Goal: Task Accomplishment & Management: Manage account settings

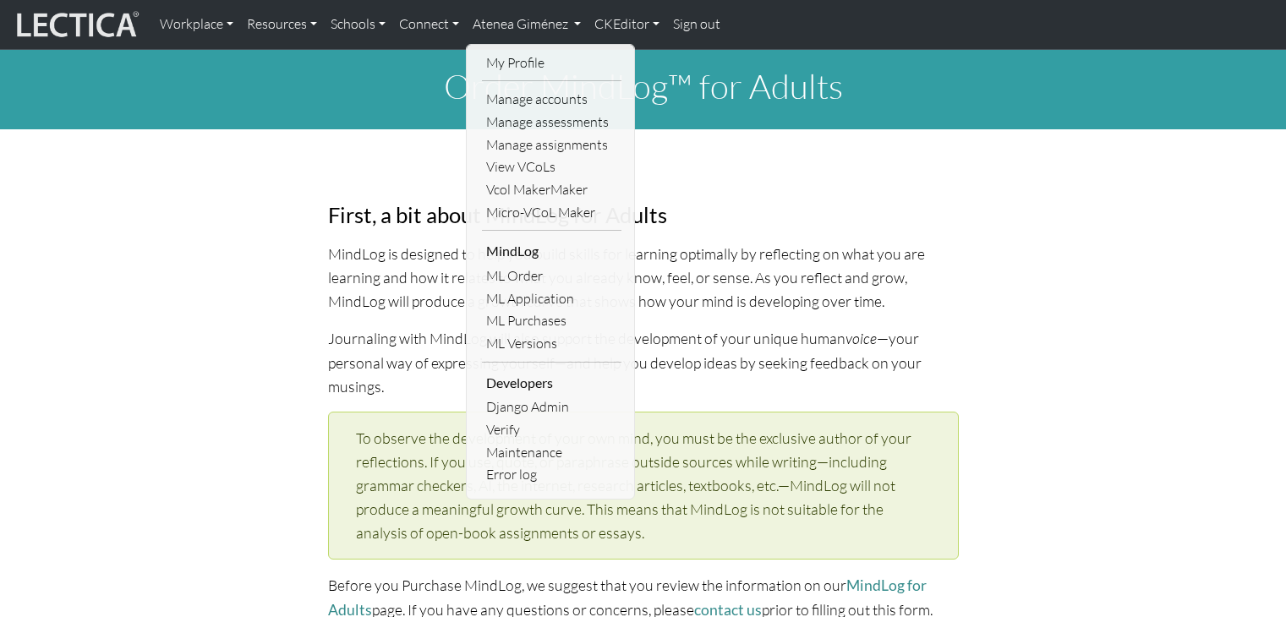
select select "2001"
select select "01"
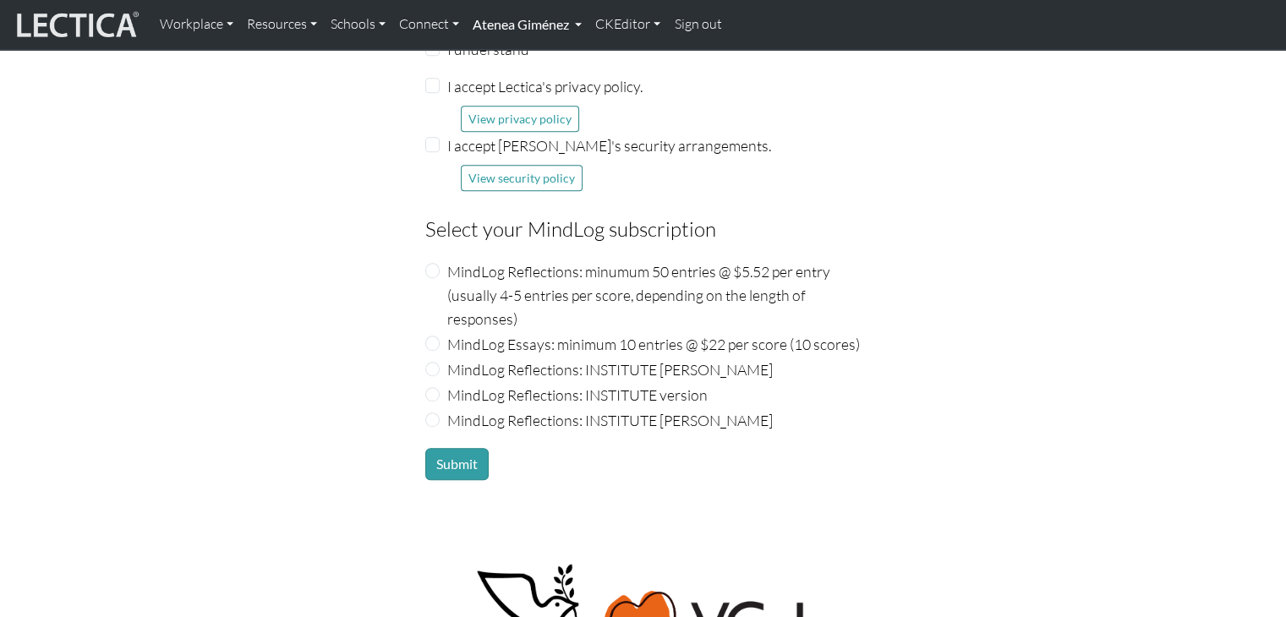
click at [549, 20] on link "Atenea Giménez" at bounding box center [527, 25] width 123 height 36
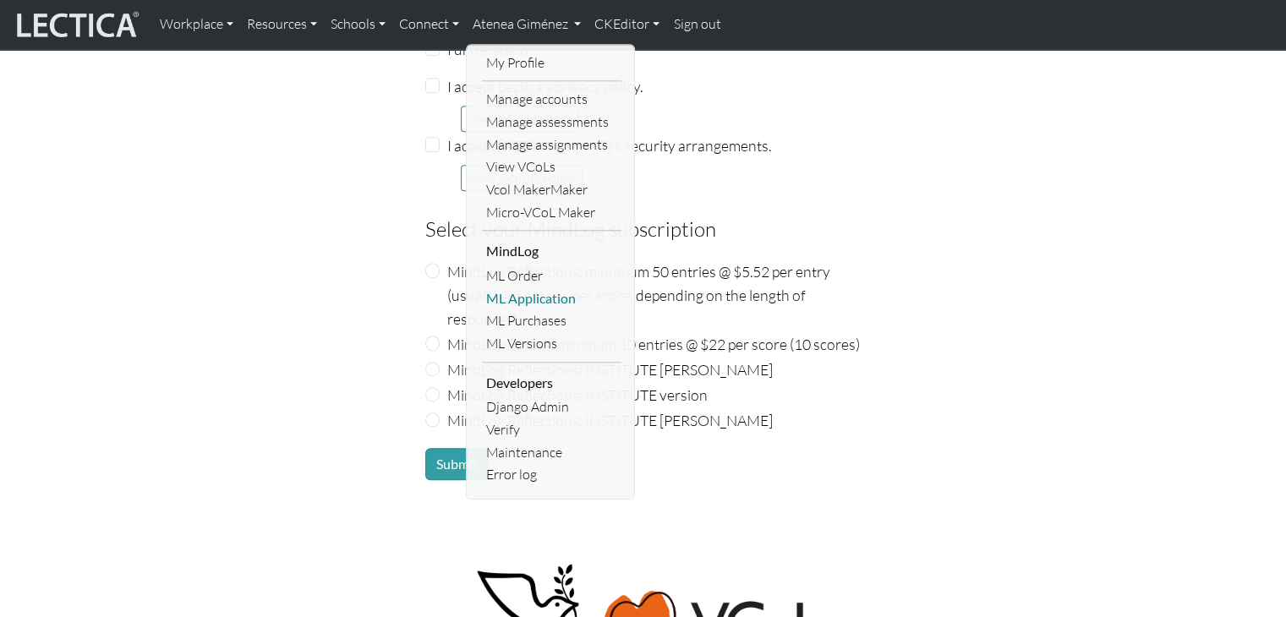
click at [535, 299] on link "ML Application" at bounding box center [552, 299] width 140 height 23
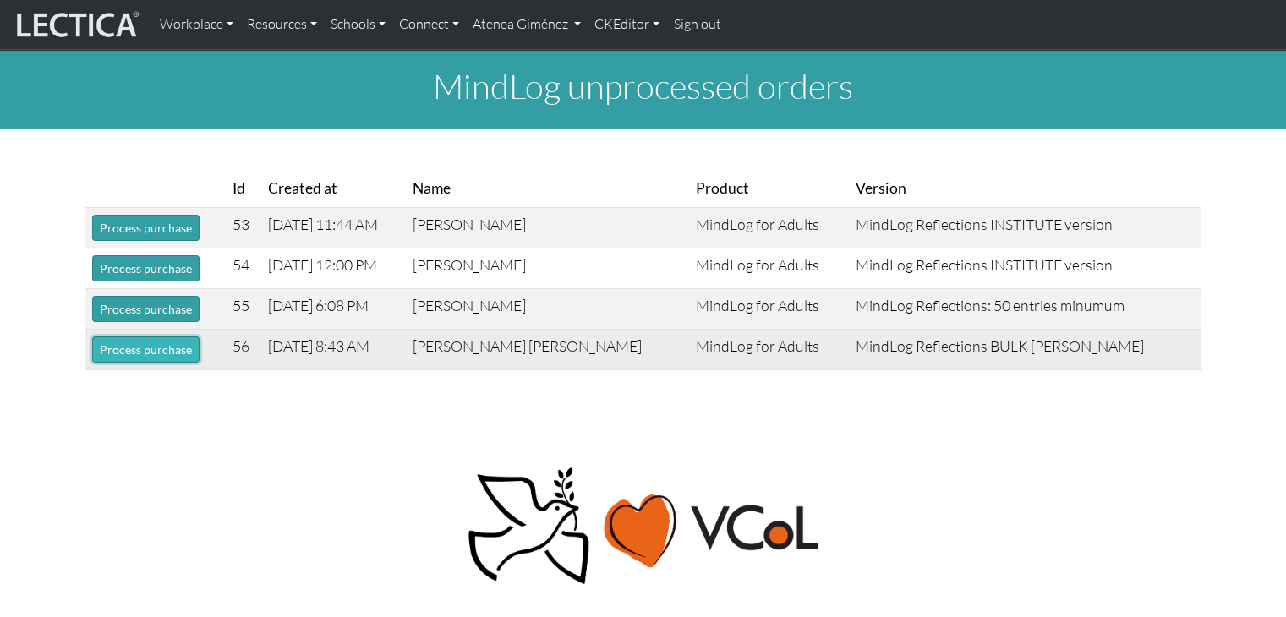
click at [178, 348] on button "Process purchase" at bounding box center [145, 350] width 107 height 26
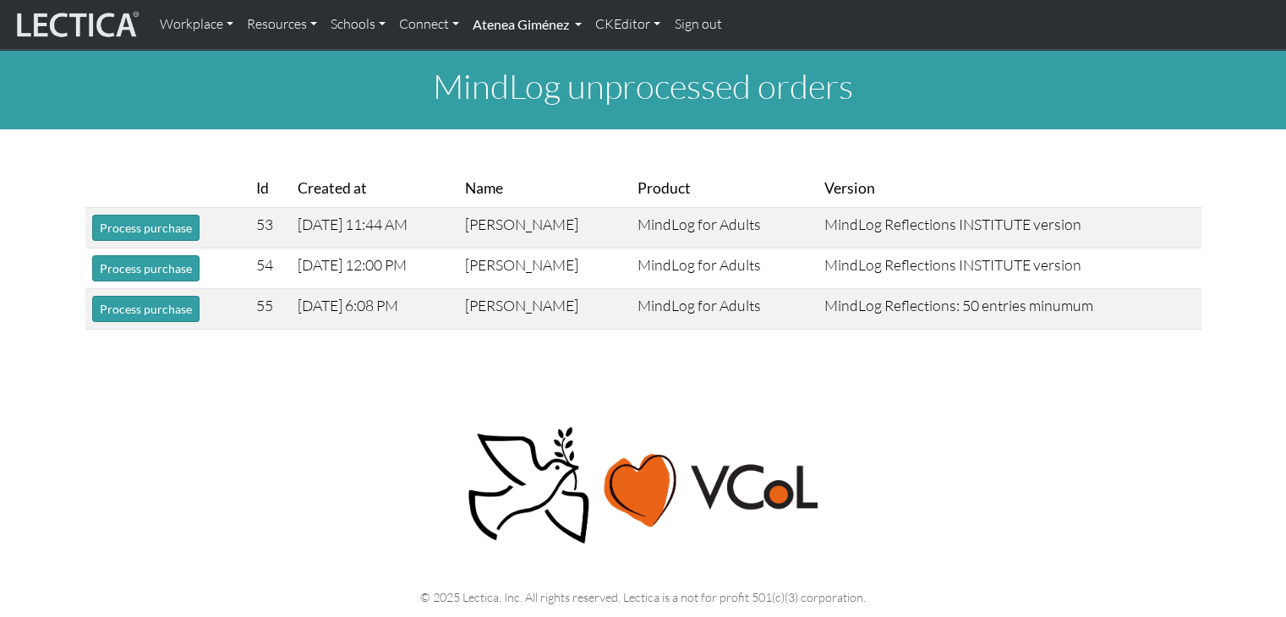
click at [556, 32] on link "Atenea Giménez" at bounding box center [527, 25] width 123 height 36
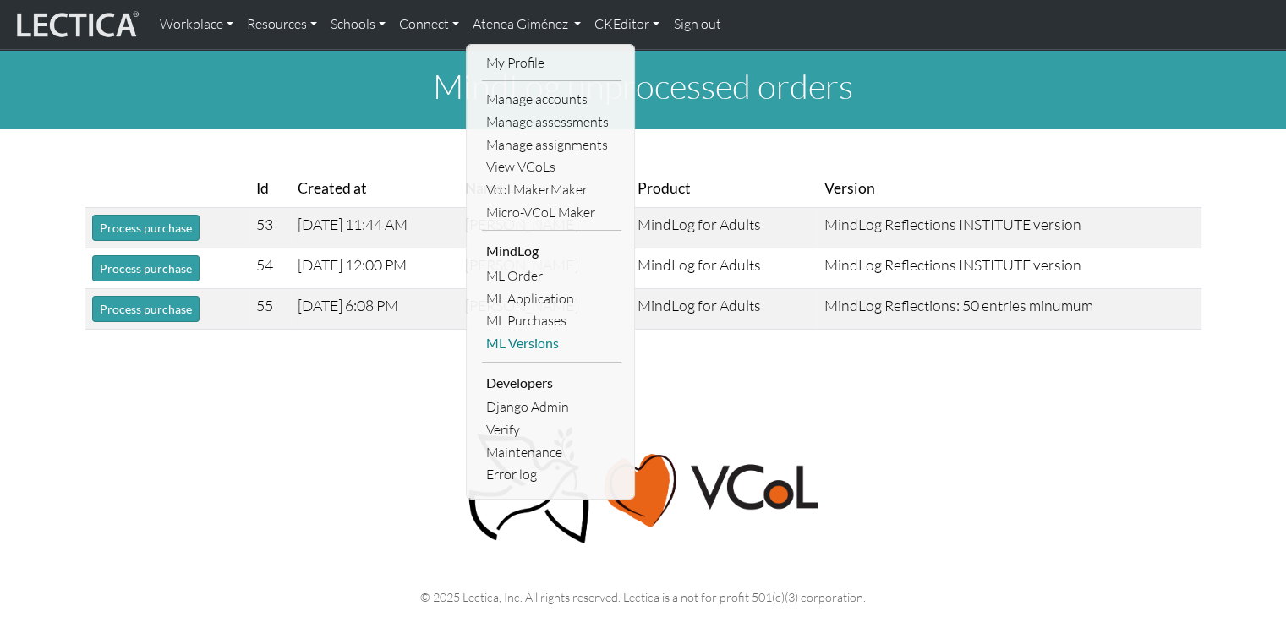
click at [534, 332] on link "ML Versions" at bounding box center [552, 343] width 140 height 23
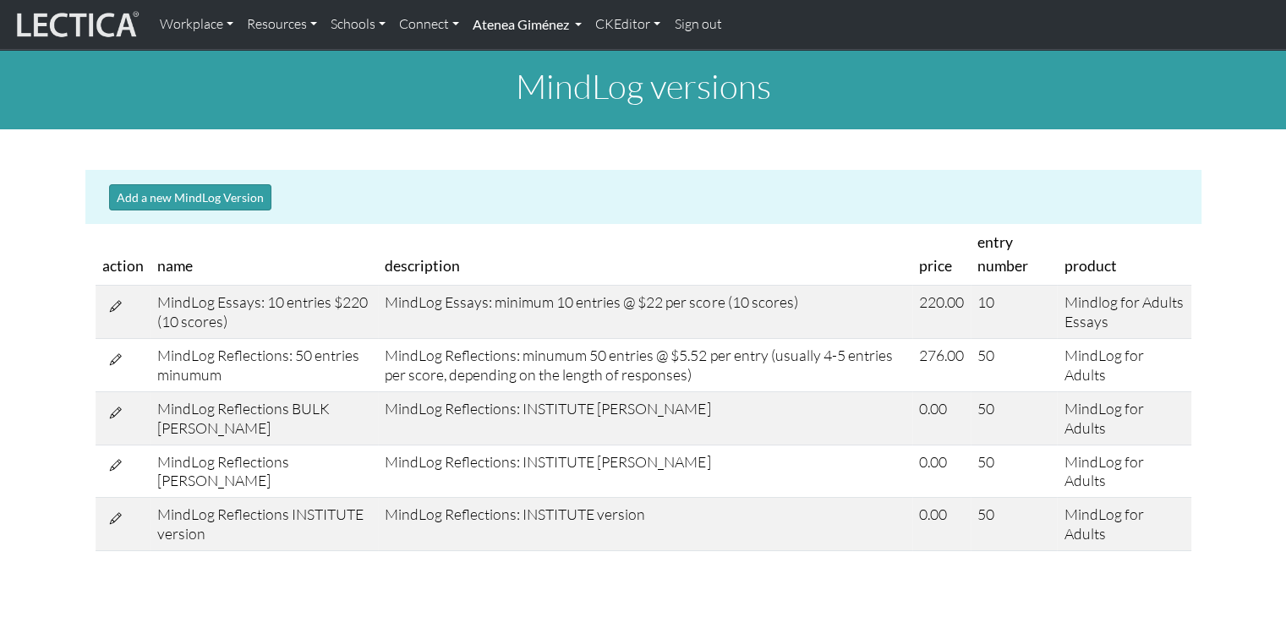
click at [545, 28] on link "Atenea Giménez" at bounding box center [527, 25] width 123 height 36
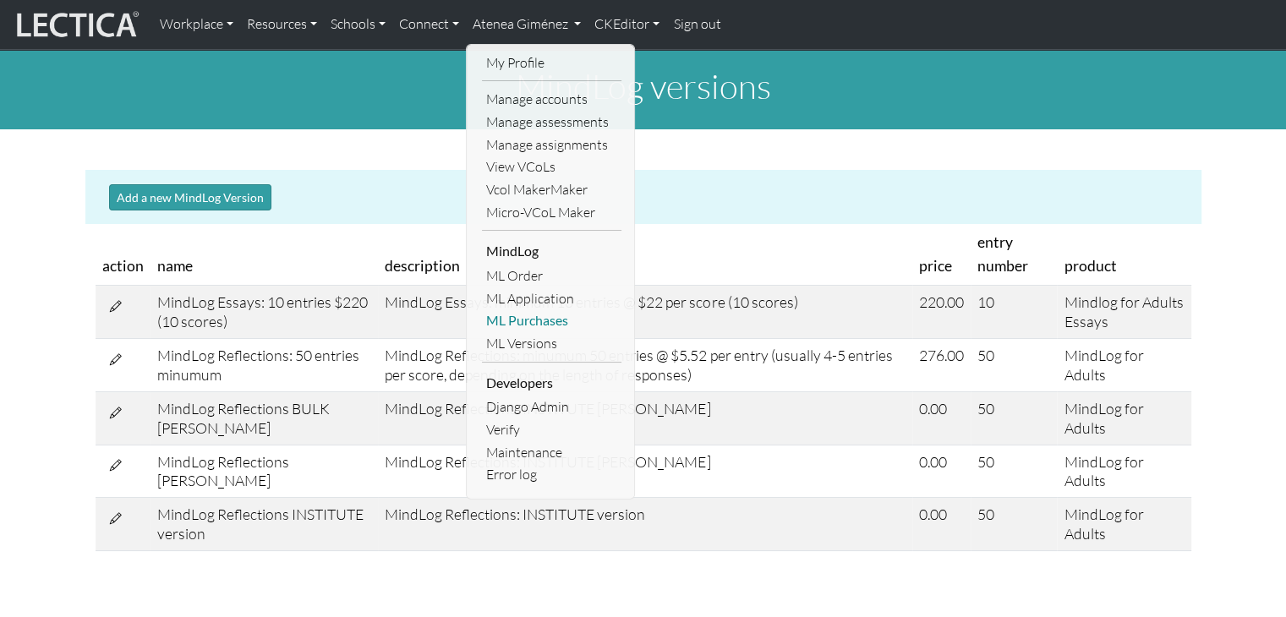
click at [507, 317] on link "ML Purchases" at bounding box center [552, 321] width 140 height 23
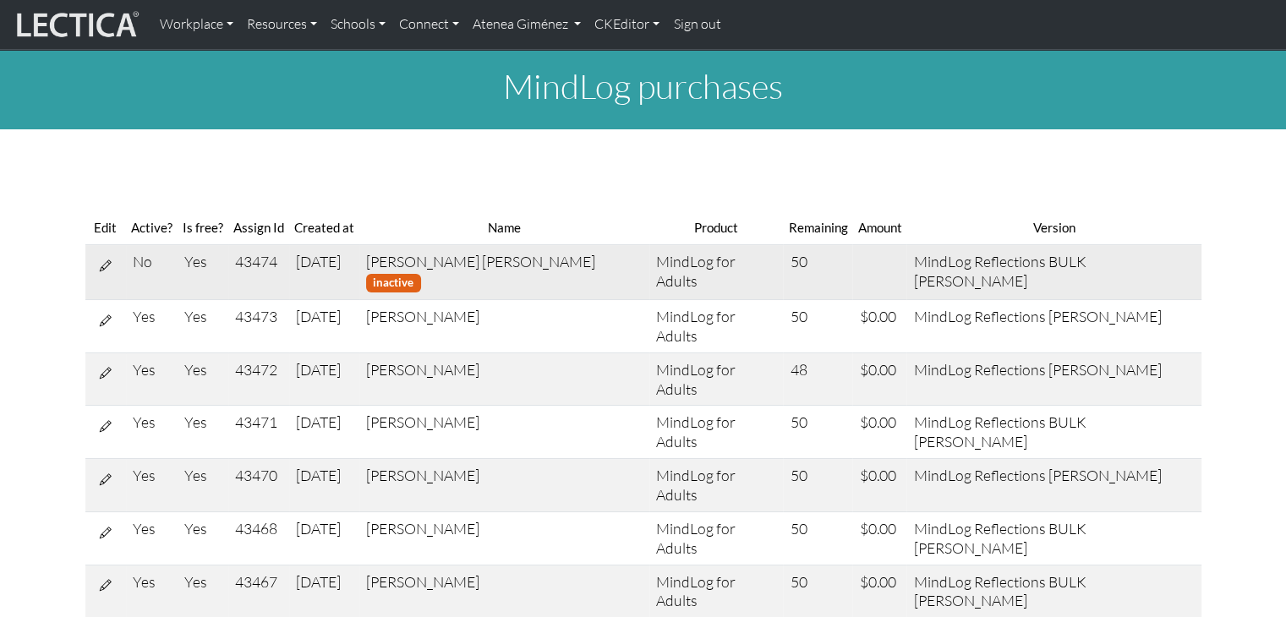
click at [96, 261] on button at bounding box center [105, 265] width 27 height 26
select select "9"
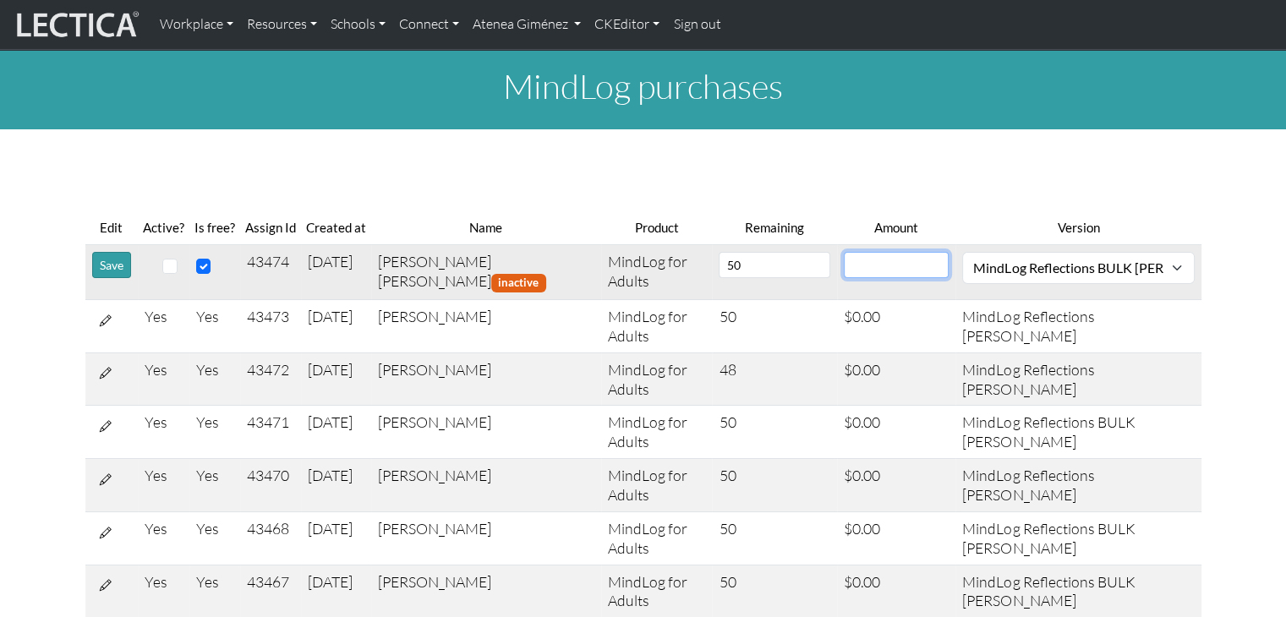
click at [900, 269] on input "number" at bounding box center [896, 265] width 105 height 26
type input "0"
click at [172, 262] on input "checkbox" at bounding box center [169, 266] width 15 height 15
checkbox input "true"
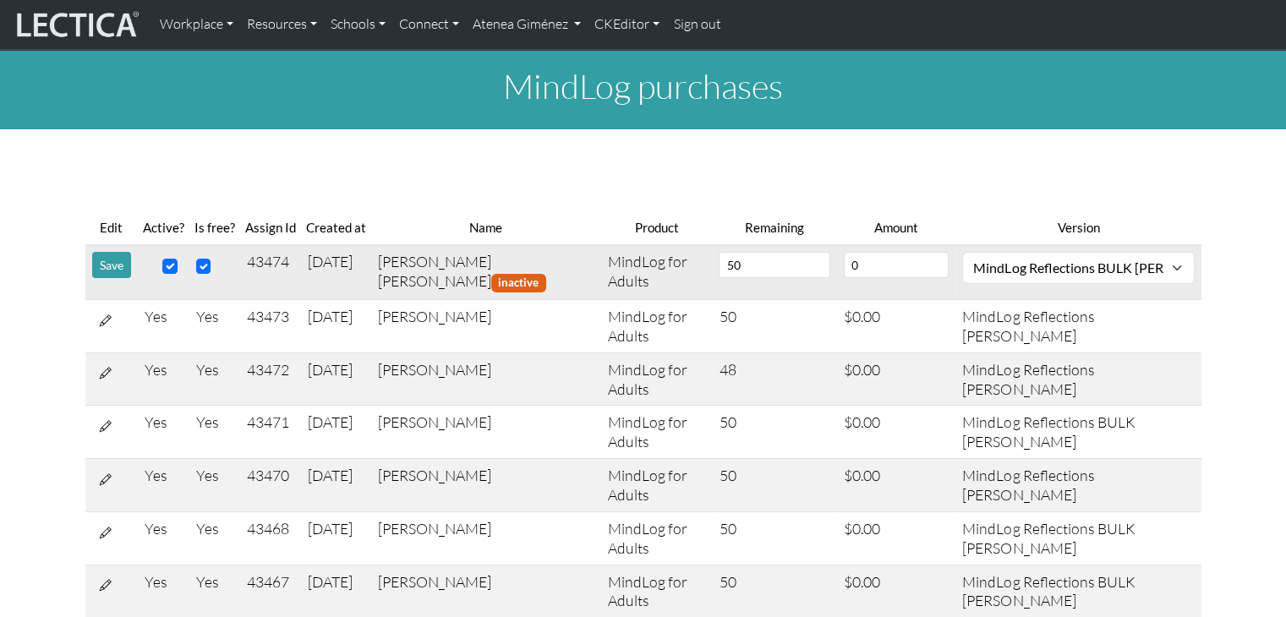
click at [116, 266] on button "Save" at bounding box center [111, 265] width 39 height 26
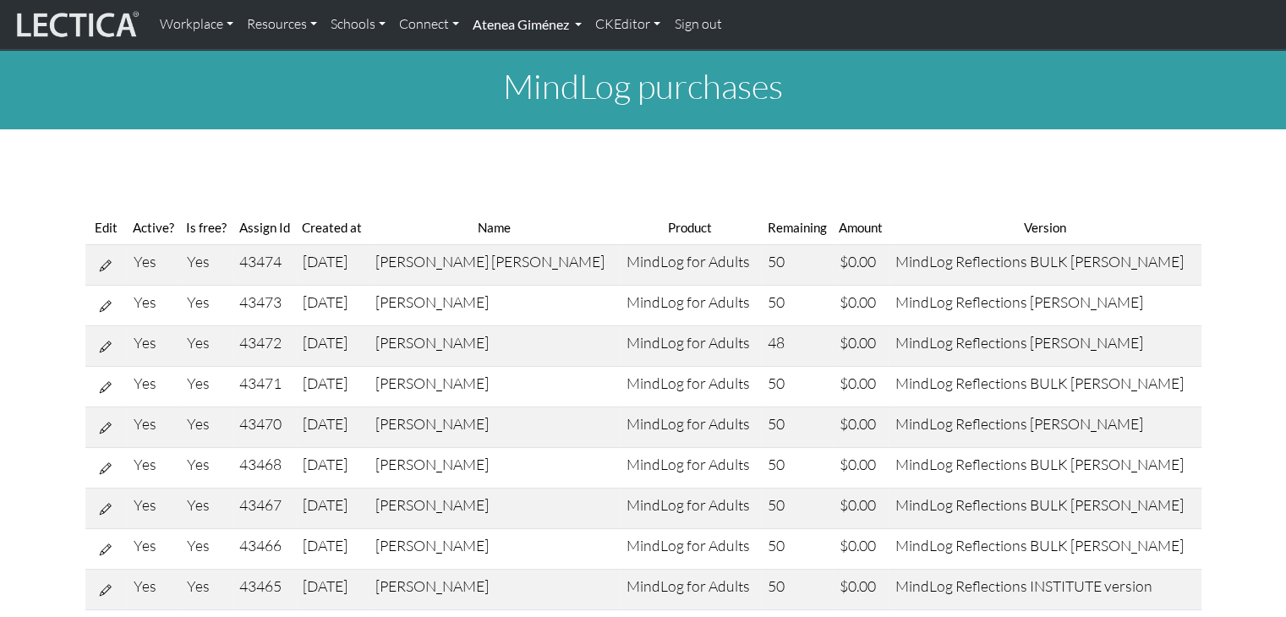
click at [491, 22] on link "Atenea Giménez" at bounding box center [527, 25] width 123 height 36
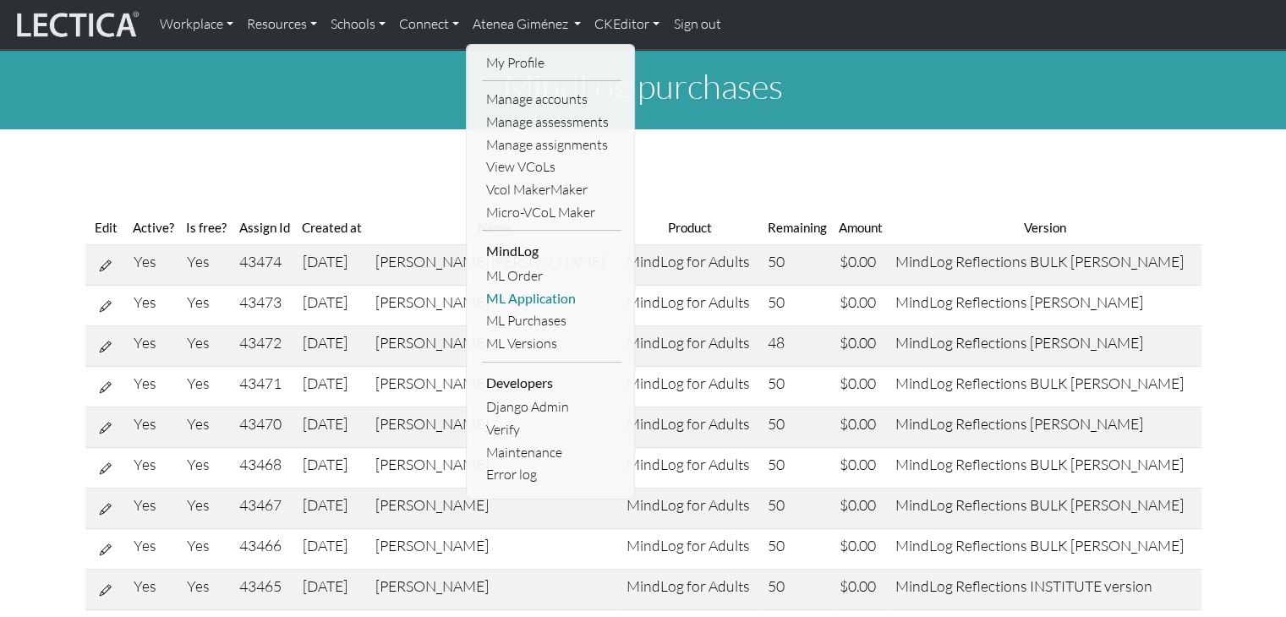
click at [535, 303] on link "ML Application" at bounding box center [552, 299] width 140 height 23
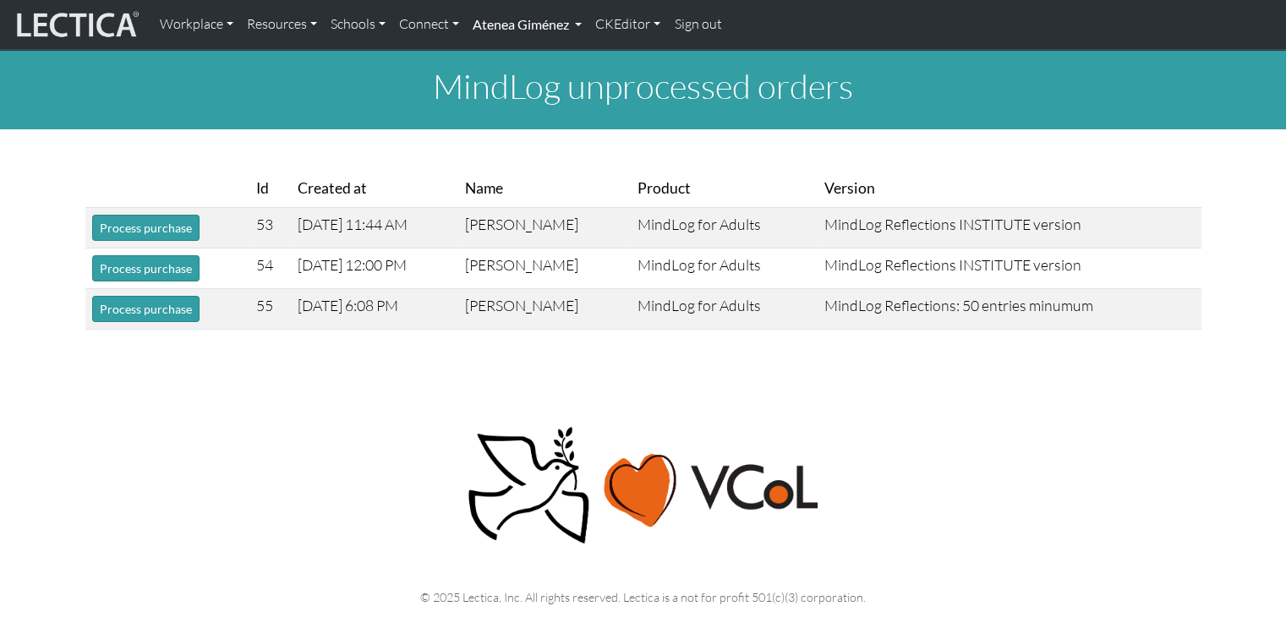
click at [535, 38] on link "Atenea Giménez" at bounding box center [527, 25] width 123 height 36
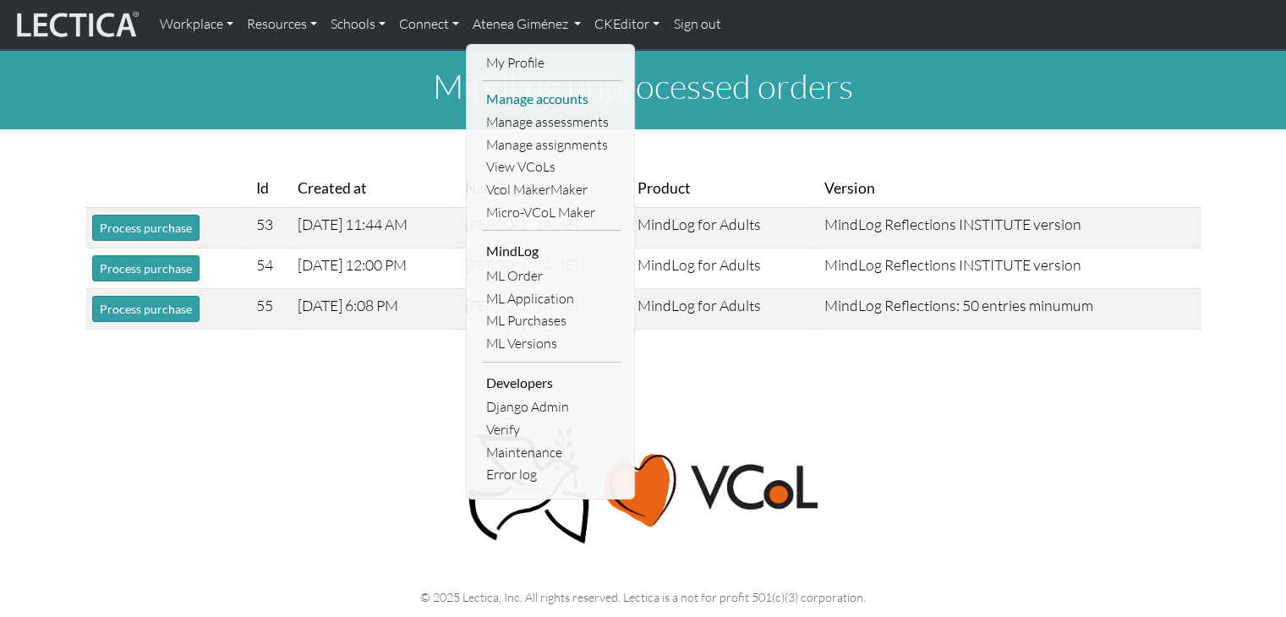
click at [535, 91] on link "Manage accounts" at bounding box center [552, 99] width 140 height 23
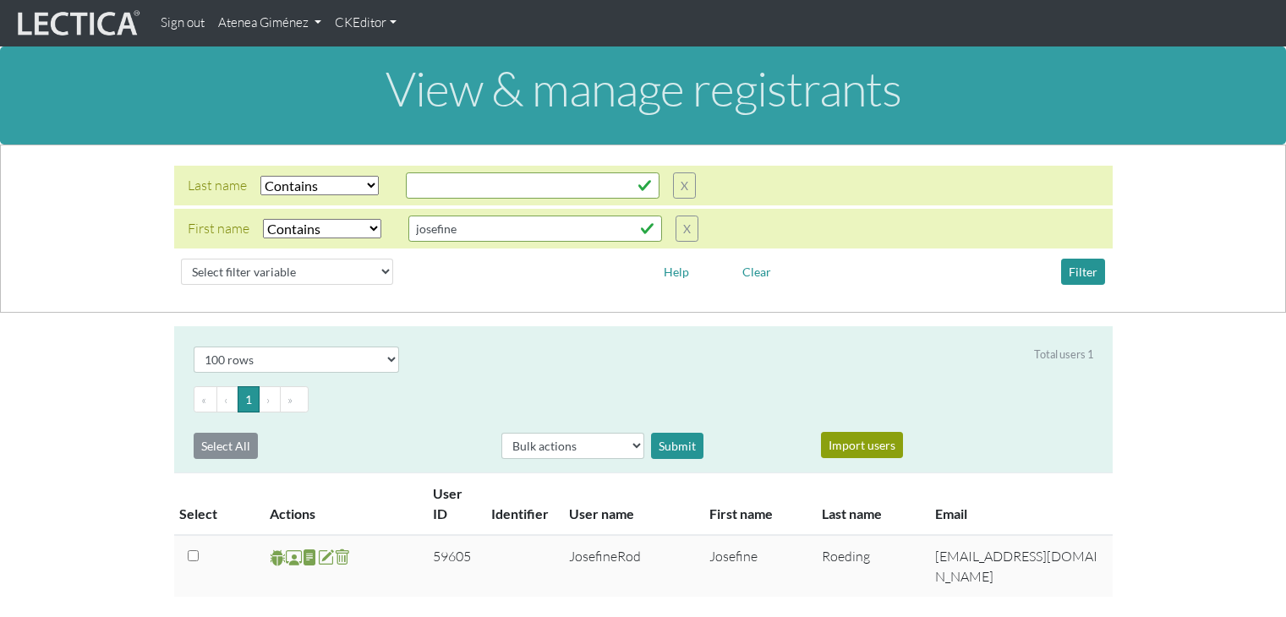
select select "icontains"
select select "100"
click at [283, 24] on link "Atenea Giménez" at bounding box center [269, 23] width 117 height 33
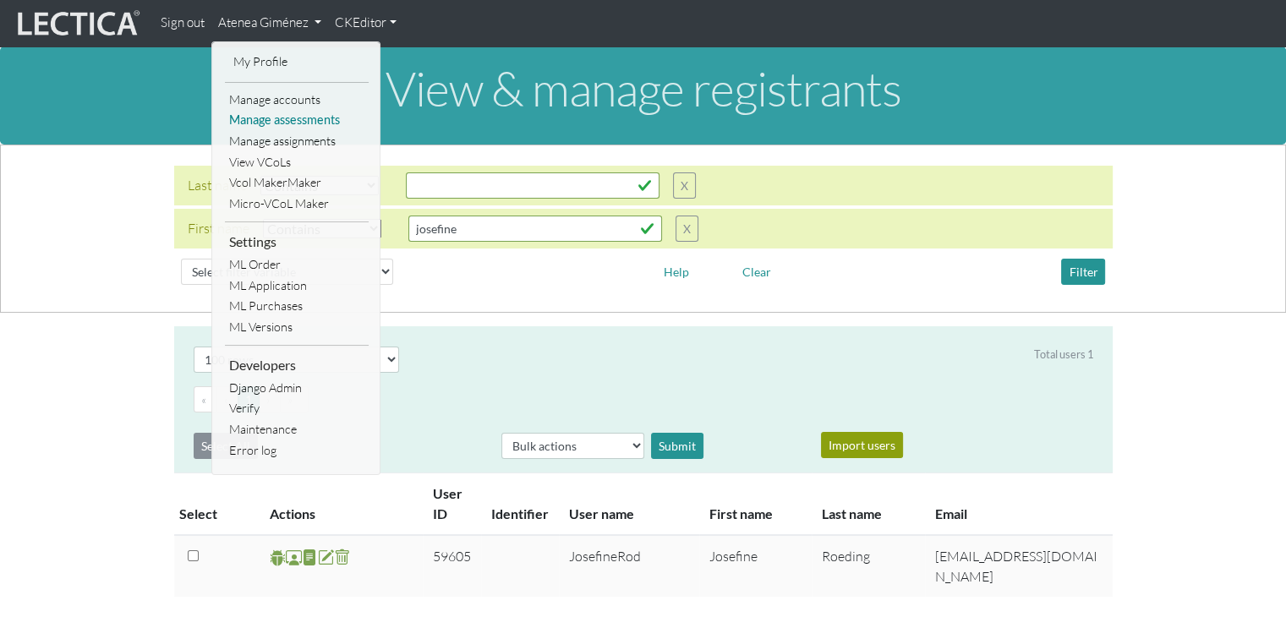
click at [282, 122] on link "Manage assessments" at bounding box center [297, 120] width 144 height 21
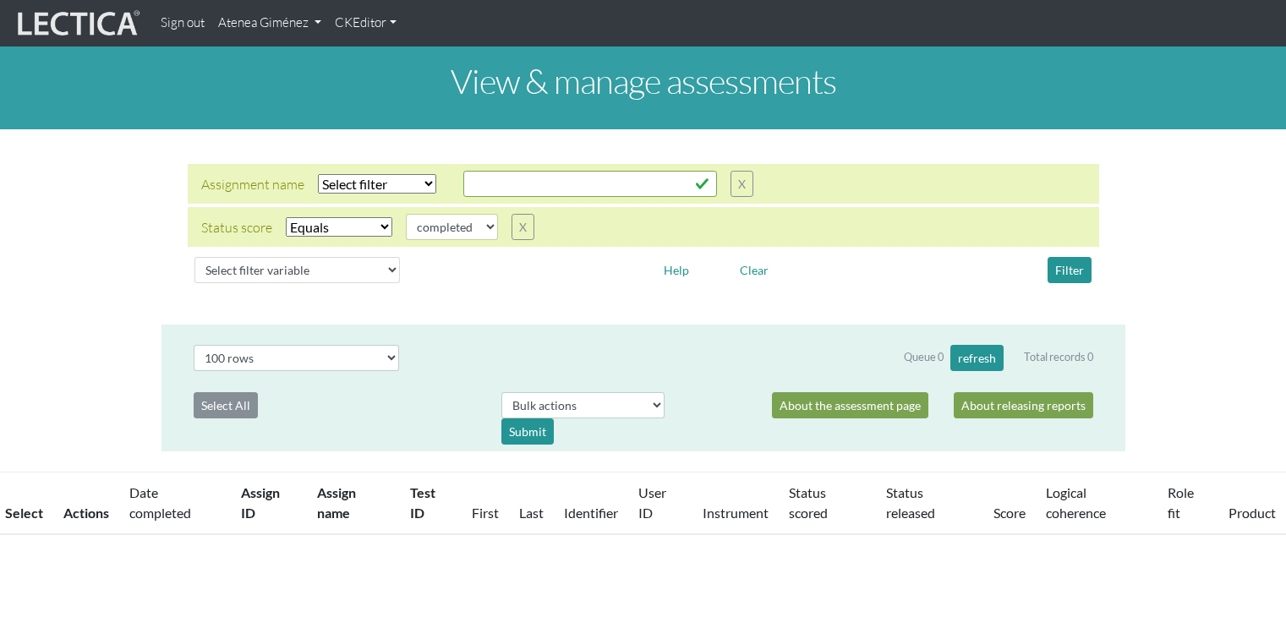
select select "100"
